Goal: Find specific page/section: Find specific page/section

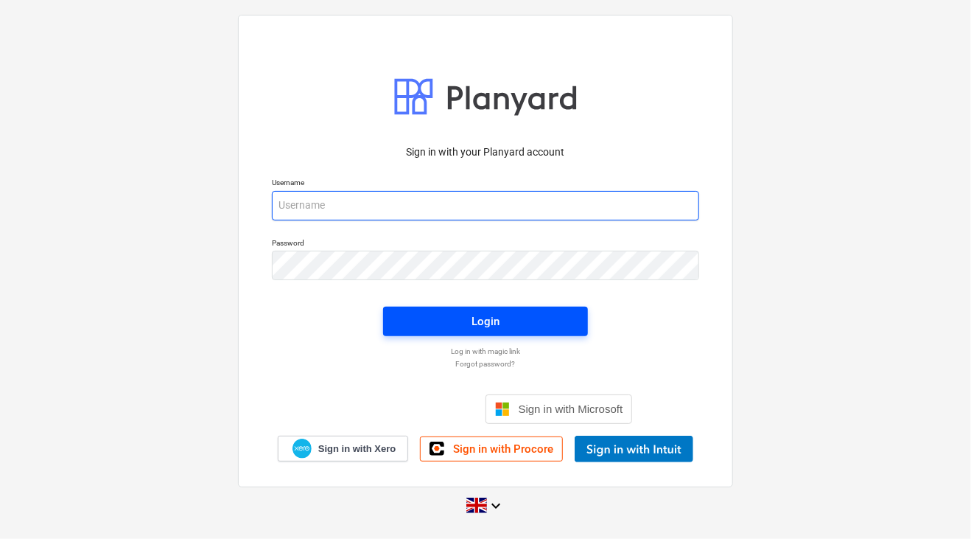
type input "[PERSON_NAME][EMAIL_ADDRESS][DOMAIN_NAME]"
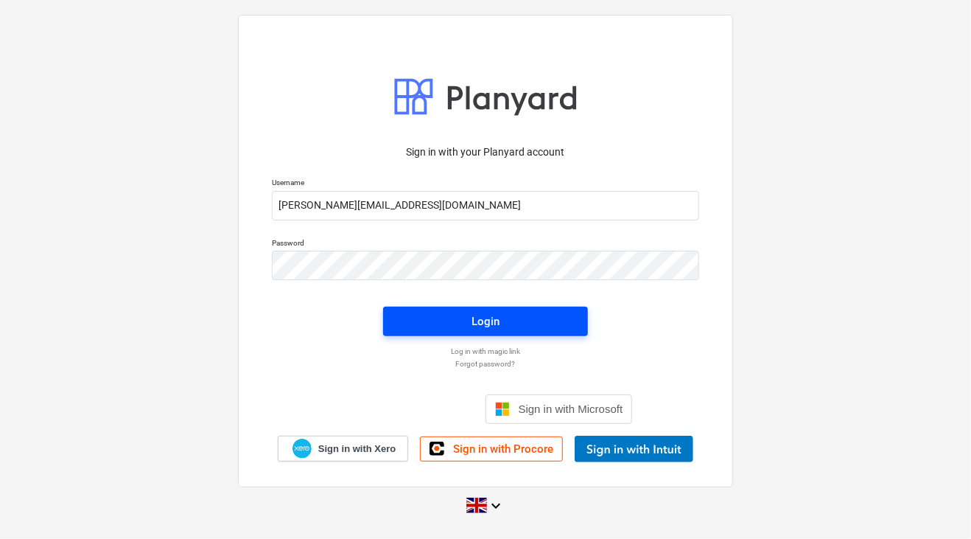
click at [518, 323] on span "Login" at bounding box center [485, 321] width 169 height 19
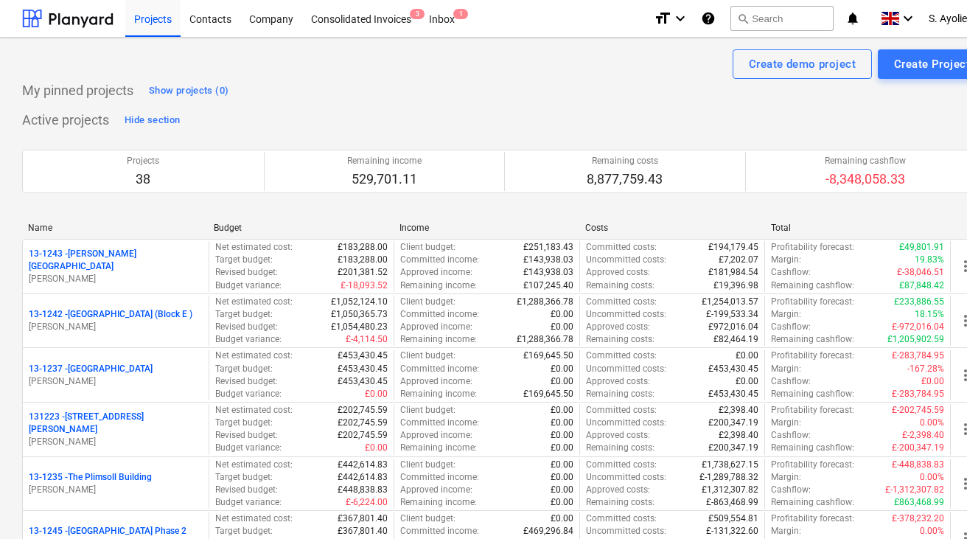
click at [509, 199] on div "Projects 38 Remaining income 529,701.11 Remaining costs 8,877,759.43 Remaining …" at bounding box center [504, 171] width 964 height 79
click at [505, 200] on div "Projects 38 Remaining income 529,701.11 Remaining costs 8,877,759.43 Remaining …" at bounding box center [504, 171] width 964 height 79
click at [428, 229] on div "Income" at bounding box center [486, 228] width 174 height 10
click at [781, 18] on button "search Search" at bounding box center [781, 18] width 103 height 25
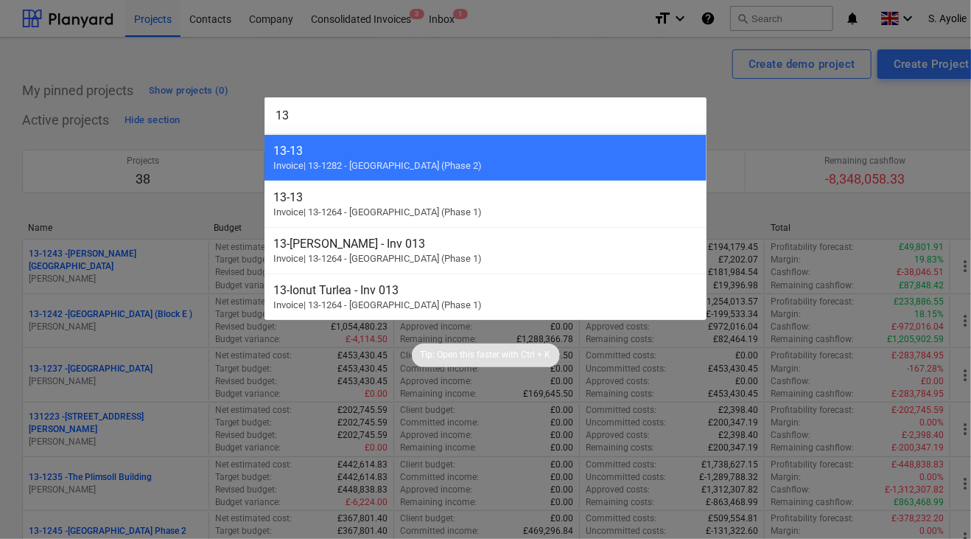
type input "1"
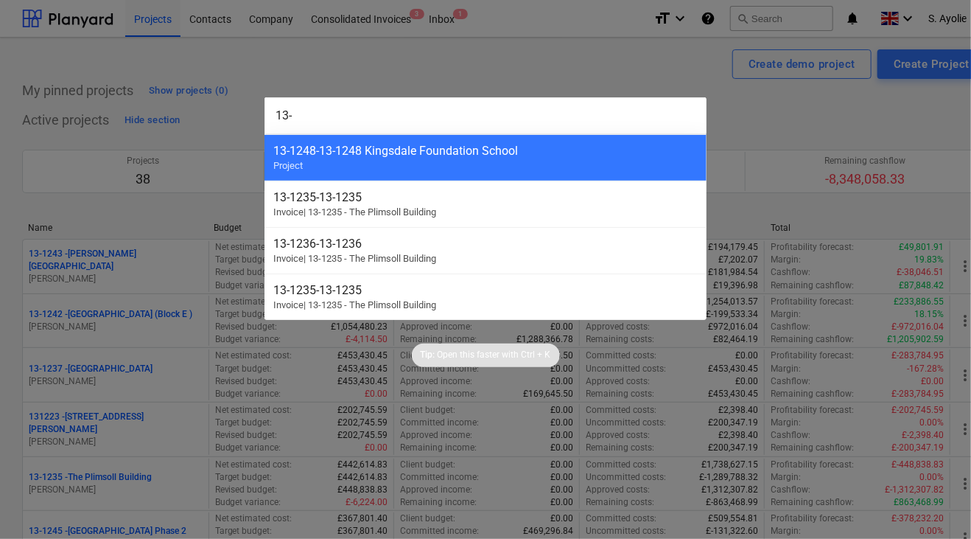
type input "13-"
click at [579, 75] on div at bounding box center [485, 269] width 971 height 539
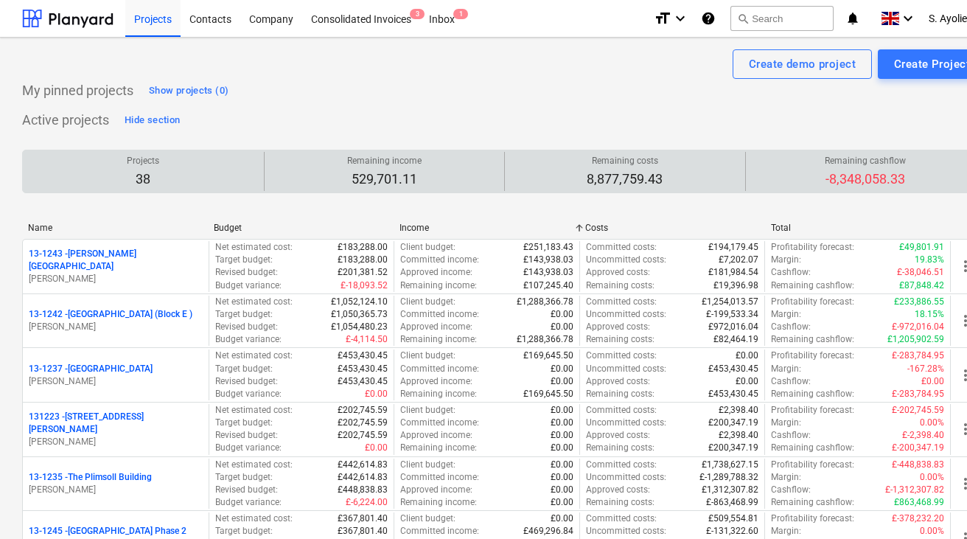
click at [504, 166] on div "Remaining costs 8,877,759.43" at bounding box center [624, 171] width 241 height 39
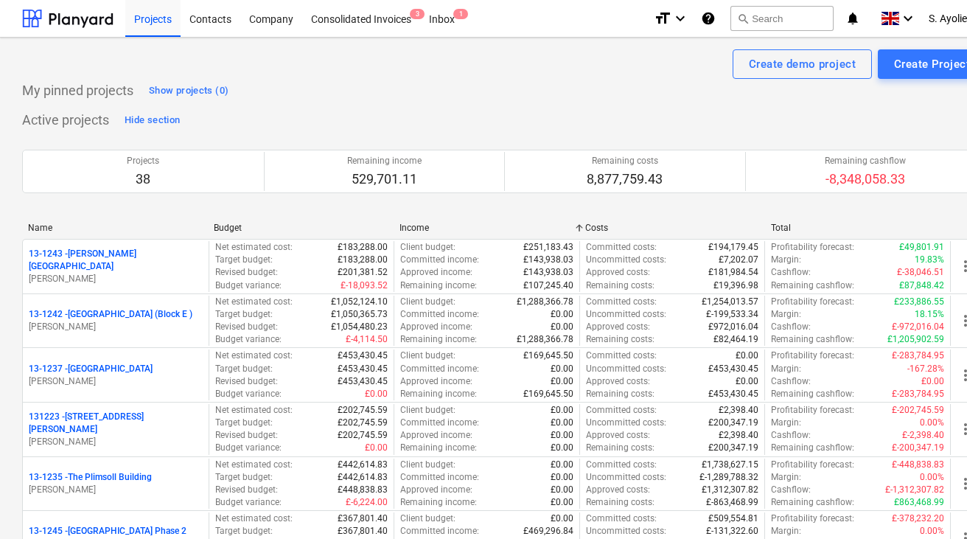
click at [777, 15] on button "search Search" at bounding box center [781, 18] width 103 height 25
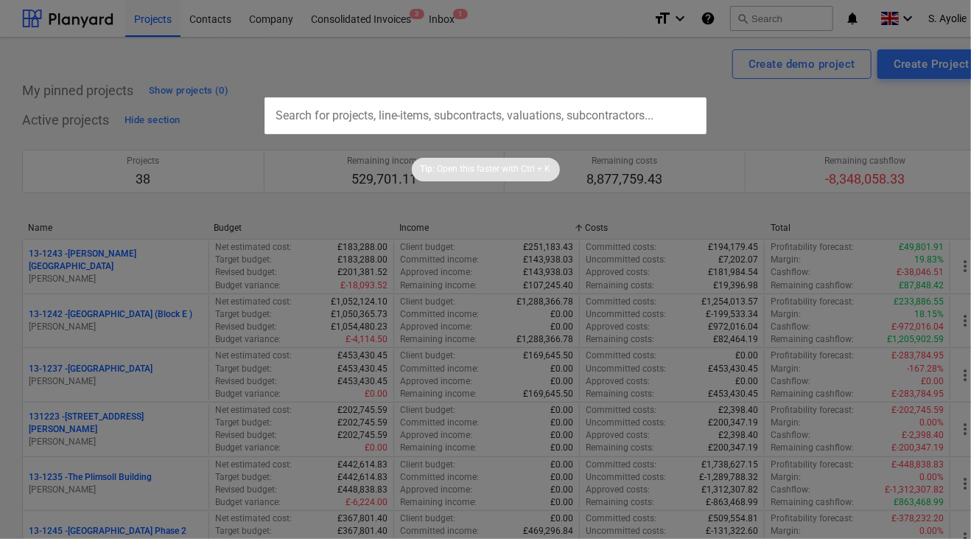
click at [345, 126] on input "text" at bounding box center [486, 115] width 442 height 37
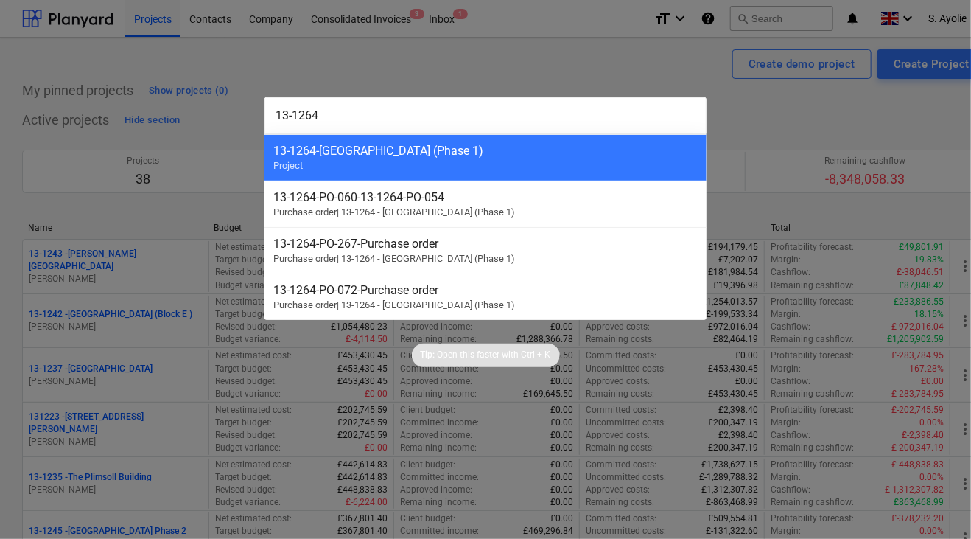
type input "13-1264"
click at [364, 139] on div "13-1264 - Plumstead [GEOGRAPHIC_DATA] (Phase 1) Project" at bounding box center [486, 157] width 442 height 46
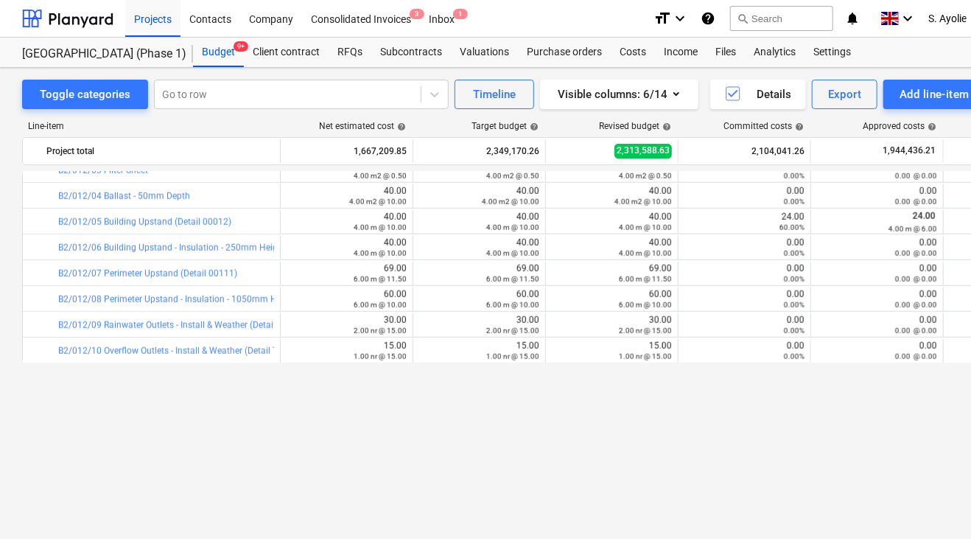
scroll to position [590, 0]
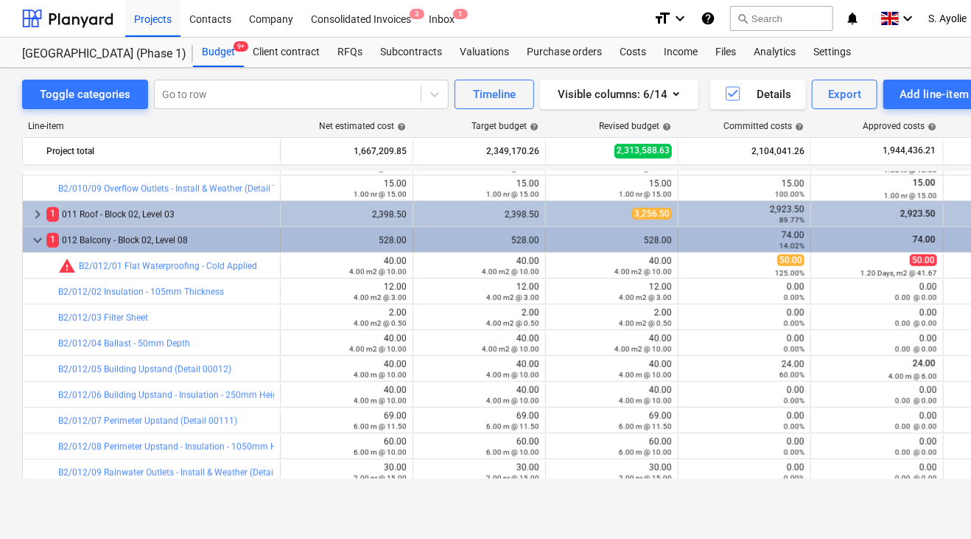
click at [36, 235] on span "keyboard_arrow_down" at bounding box center [38, 240] width 18 height 18
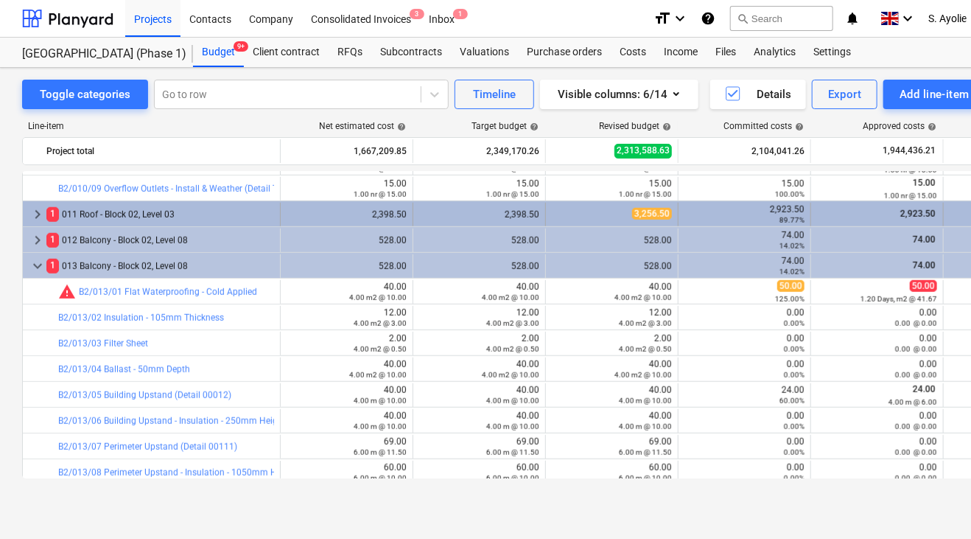
click at [29, 220] on span "keyboard_arrow_right" at bounding box center [38, 215] width 18 height 18
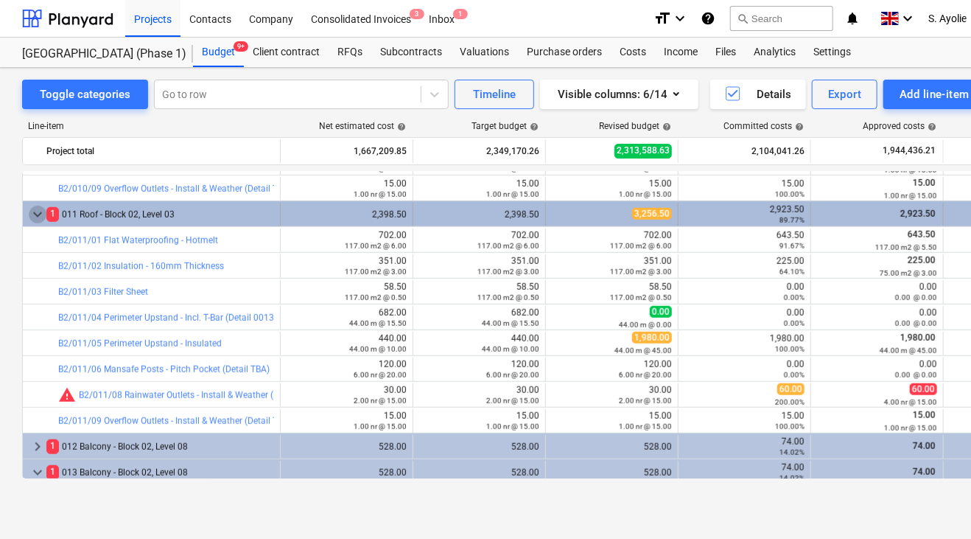
click at [35, 214] on span "keyboard_arrow_down" at bounding box center [38, 215] width 18 height 18
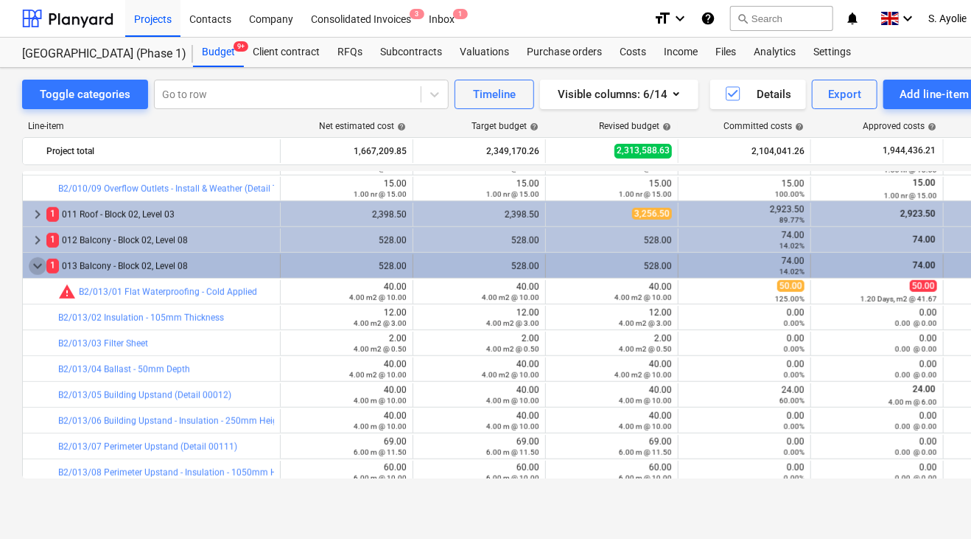
click at [37, 270] on span "keyboard_arrow_down" at bounding box center [38, 266] width 18 height 18
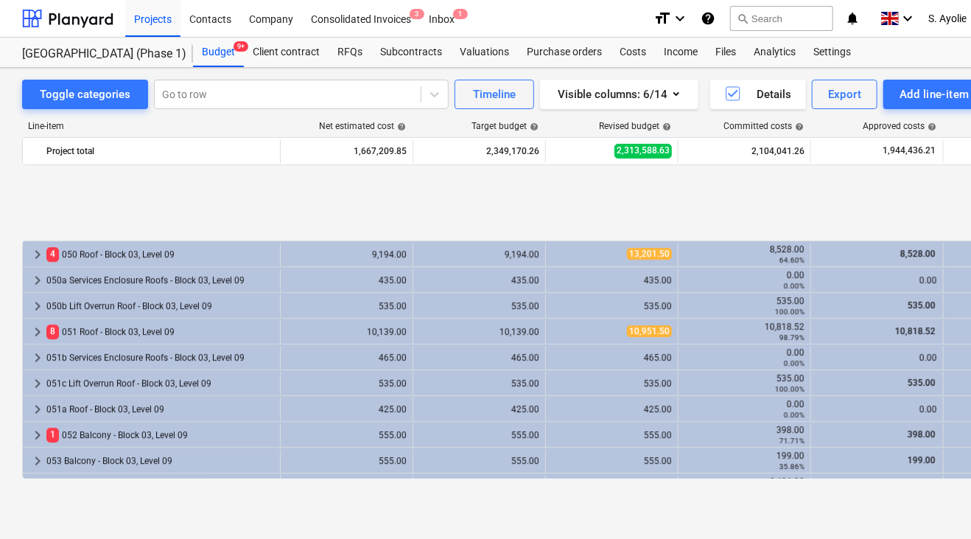
scroll to position [1769, 0]
